Goal: Complete application form

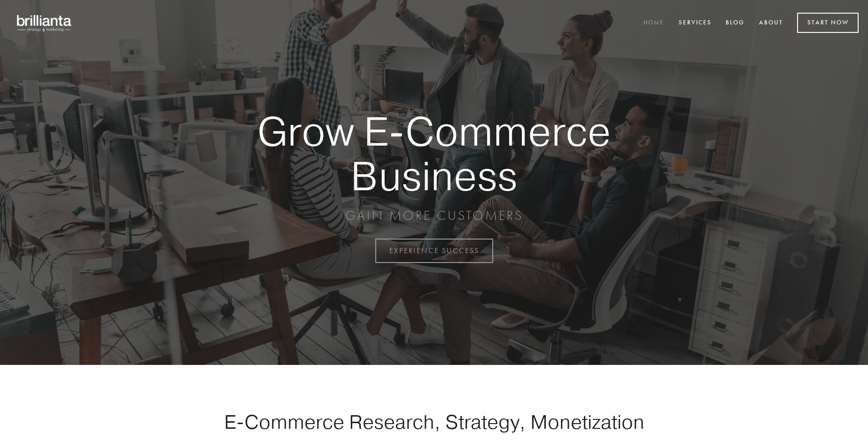
scroll to position [2462, 0]
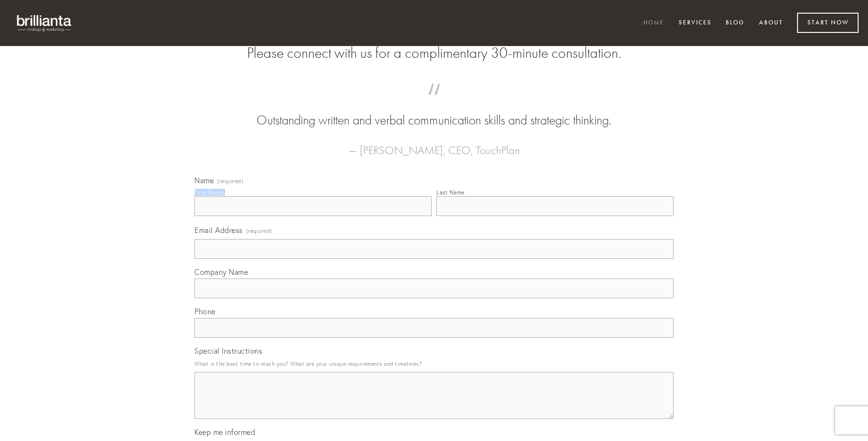
type input "[PERSON_NAME]"
click at [555, 216] on input "Last Name" at bounding box center [554, 206] width 237 height 20
type input "[PERSON_NAME]"
click at [434, 259] on input "Email Address (required)" at bounding box center [433, 249] width 479 height 20
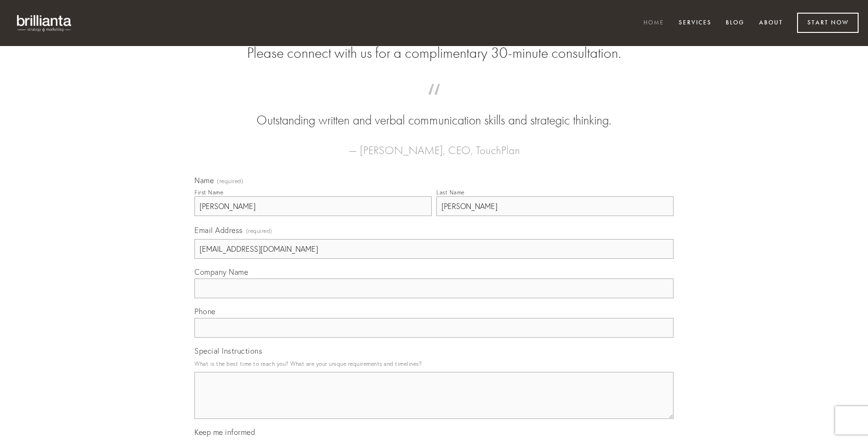
type input "[EMAIL_ADDRESS][DOMAIN_NAME]"
click at [434, 298] on input "Company Name" at bounding box center [433, 289] width 479 height 20
type input "calculus"
click at [434, 338] on input "text" at bounding box center [433, 328] width 479 height 20
click at [434, 404] on textarea "Special Instructions" at bounding box center [433, 395] width 479 height 47
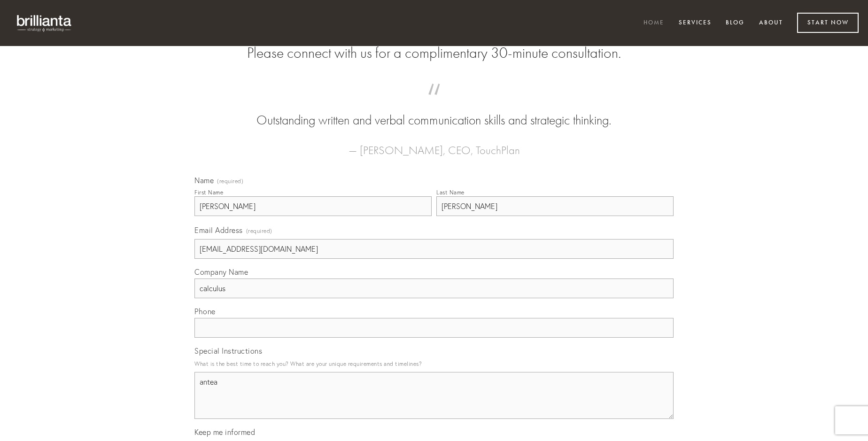
type textarea "antea"
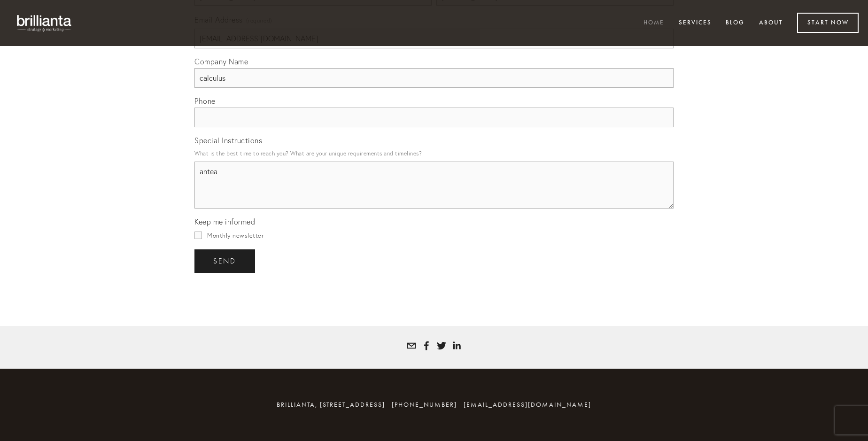
click at [225, 261] on span "send" at bounding box center [224, 261] width 23 height 8
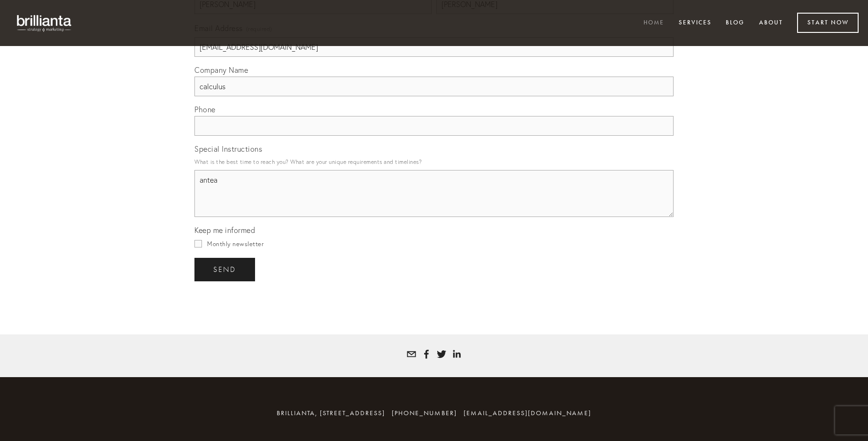
scroll to position [2435, 0]
